Goal: Task Accomplishment & Management: Manage account settings

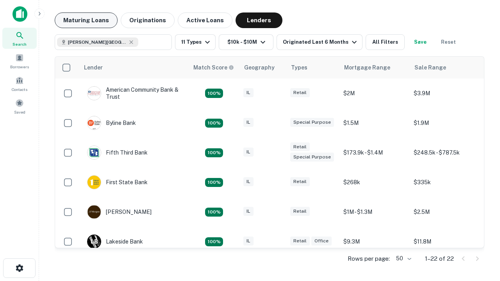
click at [86, 20] on button "Maturing Loans" at bounding box center [86, 21] width 63 height 16
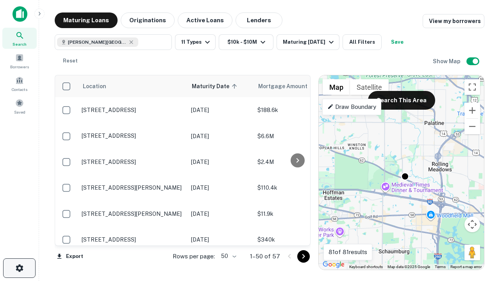
click at [19, 269] on icon "button" at bounding box center [19, 268] width 9 height 9
